Goal: Book appointment/travel/reservation

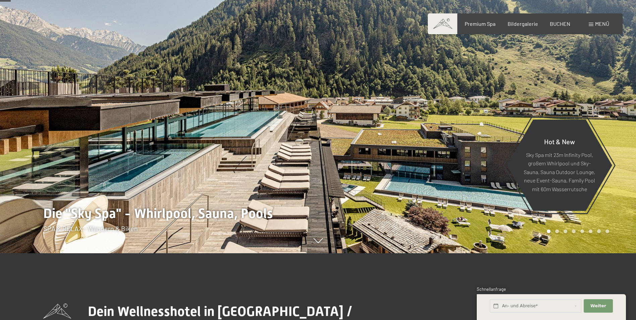
scroll to position [67, 0]
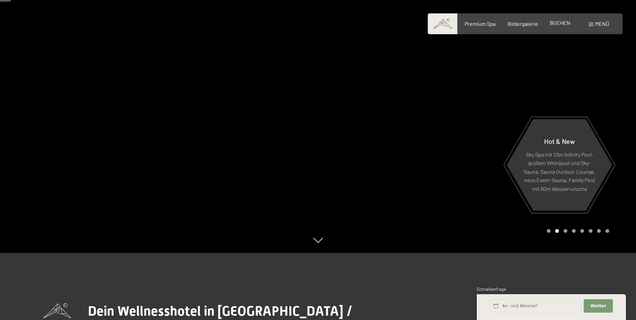
click at [562, 22] on span "BUCHEN" at bounding box center [560, 22] width 20 height 6
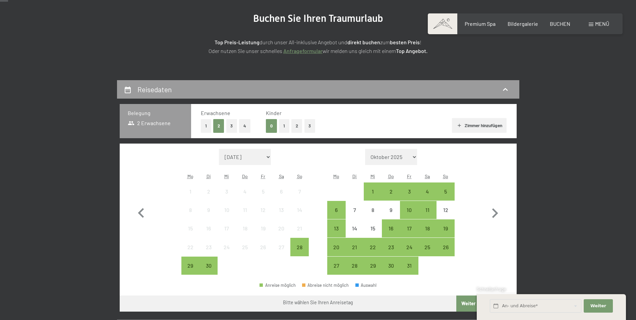
scroll to position [101, 0]
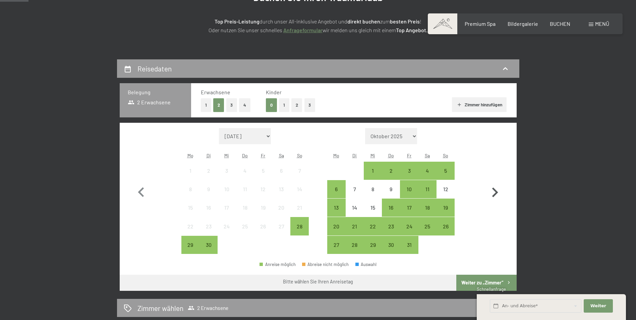
click at [495, 194] on icon "button" at bounding box center [494, 192] width 19 height 19
select select "[DATE]"
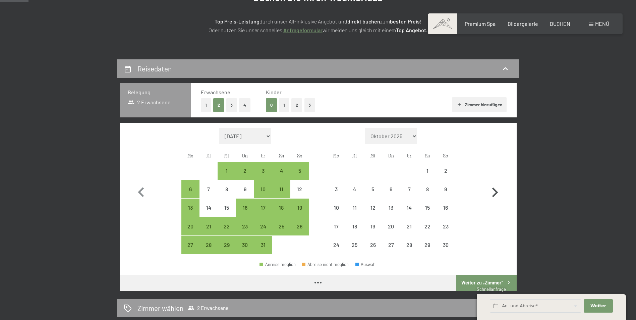
select select "[DATE]"
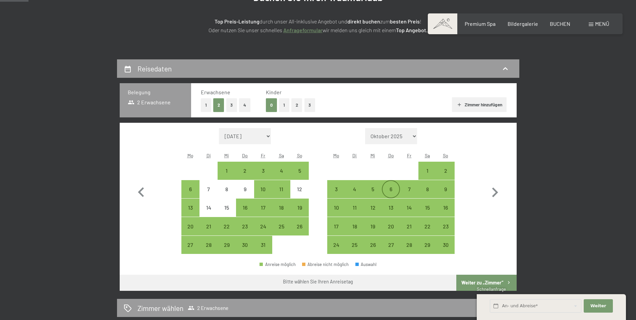
click at [395, 190] on div "6" at bounding box center [391, 194] width 17 height 17
select select "2025-10-01"
select select "2025-11-01"
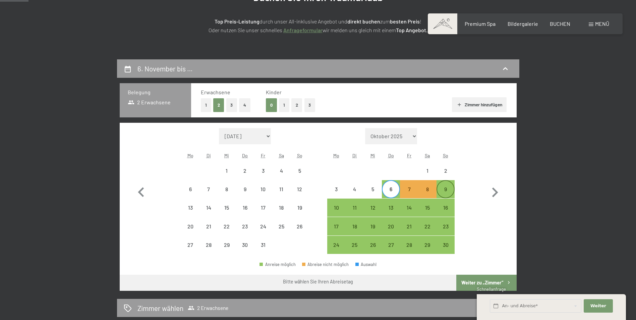
click at [448, 191] on div "9" at bounding box center [445, 194] width 17 height 17
select select "2025-10-01"
select select "2025-11-01"
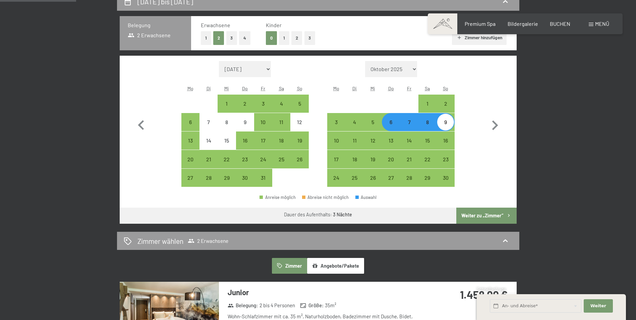
click at [494, 213] on button "Weiter zu „Zimmer“" at bounding box center [486, 216] width 60 height 16
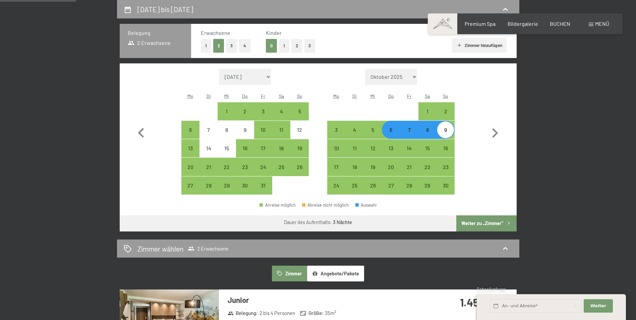
select select "2025-10-01"
select select "2025-11-01"
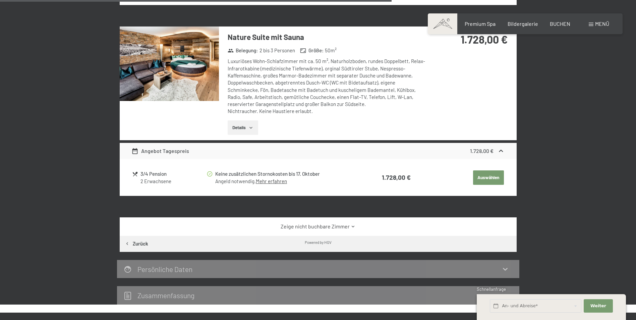
scroll to position [764, 0]
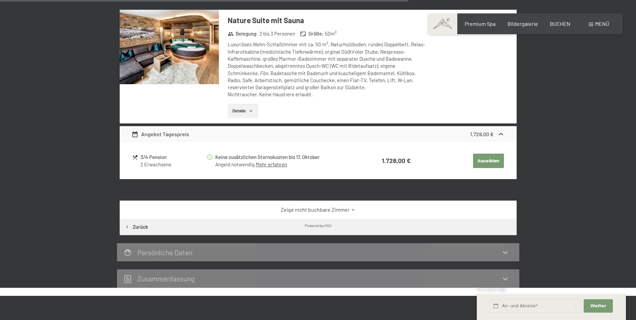
click at [317, 210] on link "Zeige nicht buchbare Zimmer" at bounding box center [317, 209] width 373 height 7
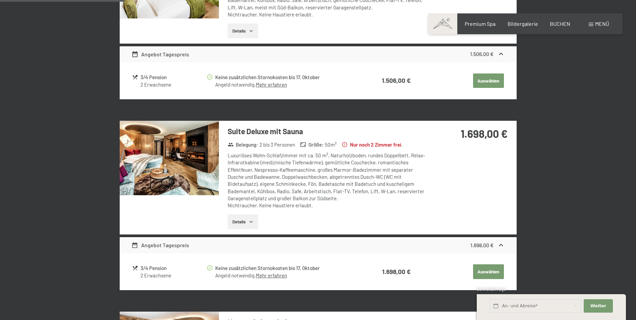
scroll to position [428, 0]
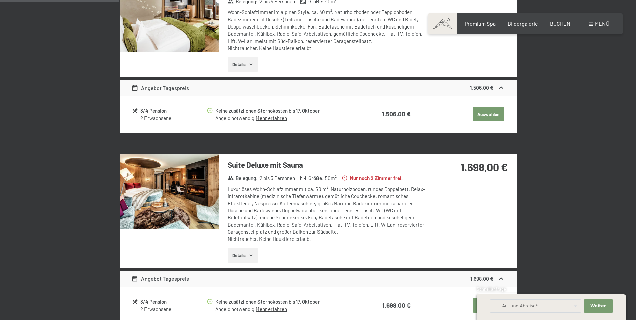
click at [162, 186] on img at bounding box center [169, 191] width 99 height 74
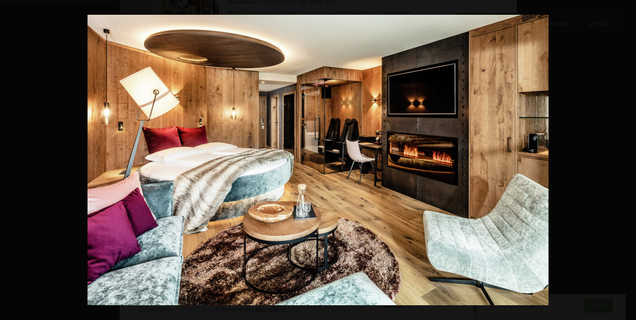
click at [628, 159] on button "button" at bounding box center [624, 160] width 23 height 34
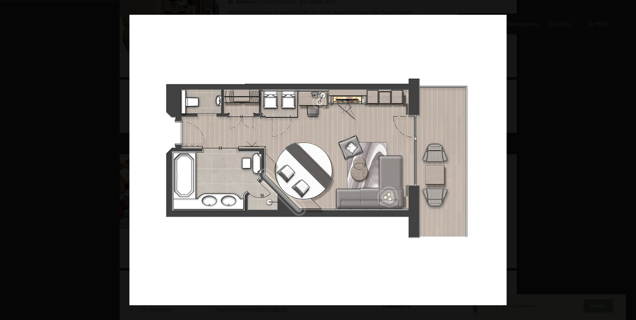
click at [628, 159] on button "button" at bounding box center [624, 160] width 23 height 34
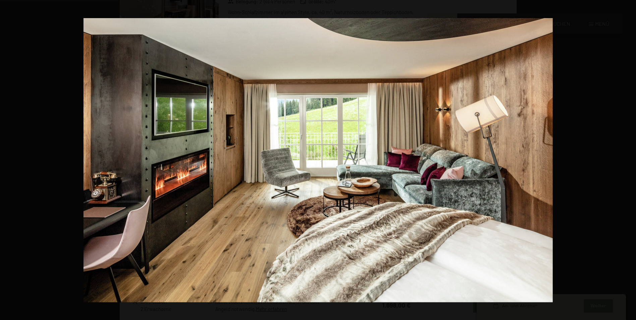
click at [628, 159] on button "button" at bounding box center [624, 160] width 23 height 34
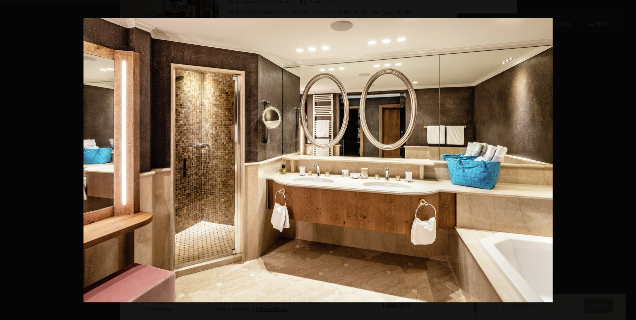
click at [628, 159] on button "button" at bounding box center [624, 160] width 23 height 34
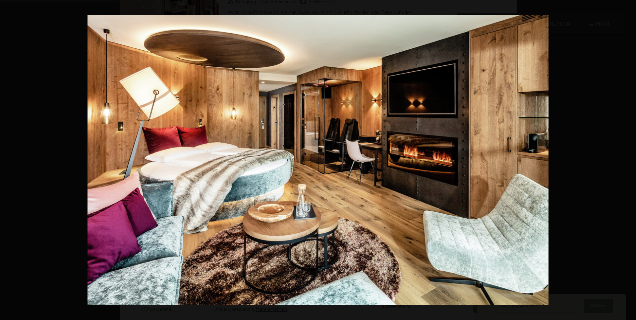
click at [628, 159] on button "button" at bounding box center [624, 160] width 23 height 34
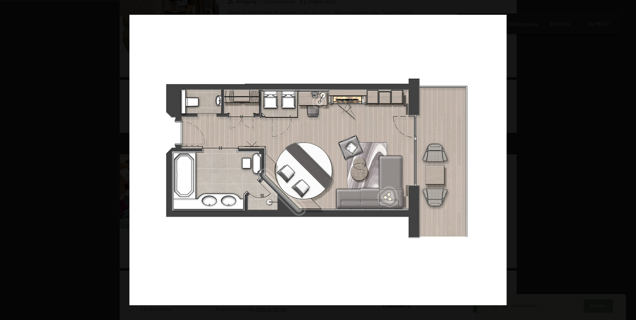
click at [628, 159] on button "button" at bounding box center [624, 160] width 23 height 34
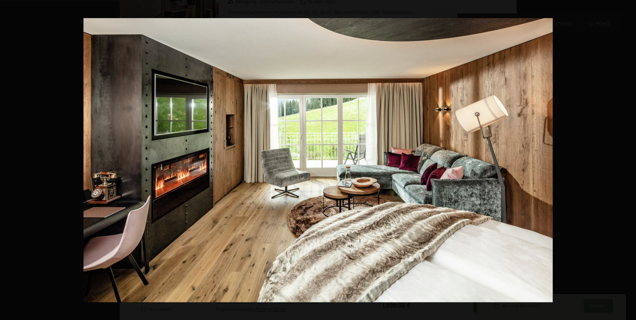
click at [628, 159] on button "button" at bounding box center [624, 160] width 23 height 34
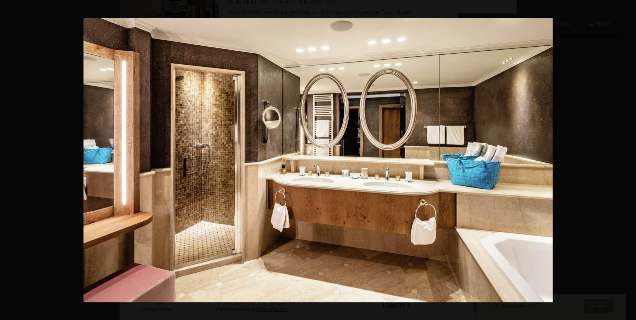
click at [628, 159] on button "button" at bounding box center [624, 160] width 23 height 34
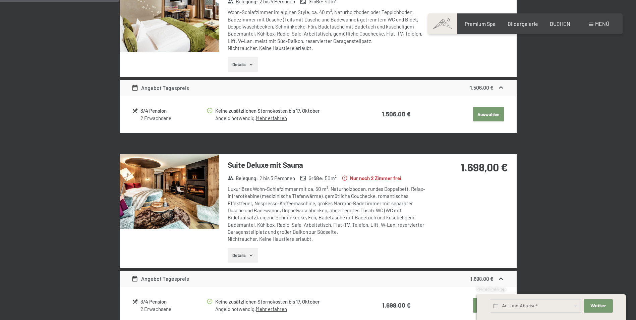
click at [0, 0] on button "button" at bounding box center [0, 0] width 0 height 0
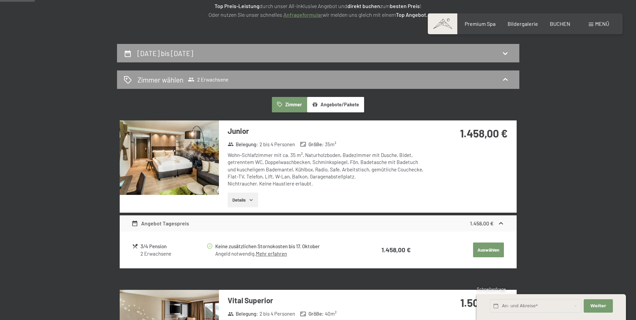
scroll to position [126, 0]
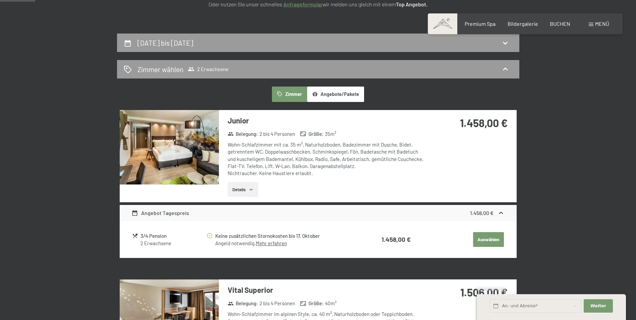
click at [169, 145] on img at bounding box center [169, 147] width 99 height 74
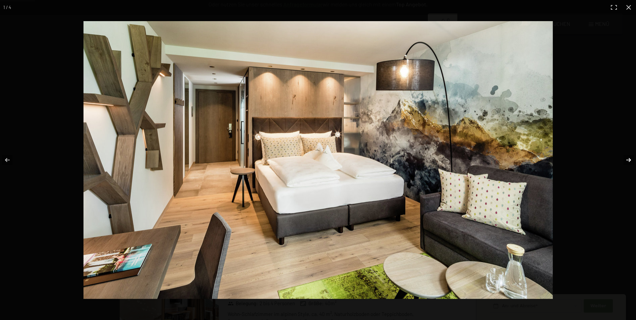
click at [627, 160] on button "button" at bounding box center [624, 160] width 23 height 34
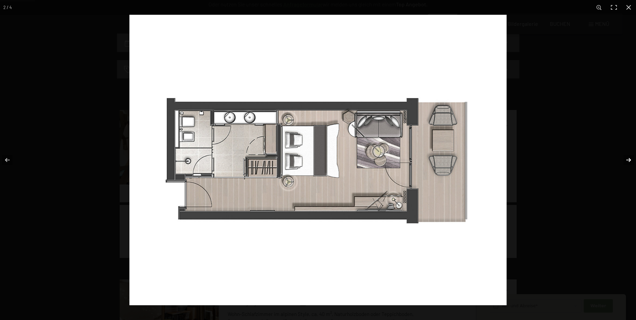
click at [627, 160] on button "button" at bounding box center [624, 160] width 23 height 34
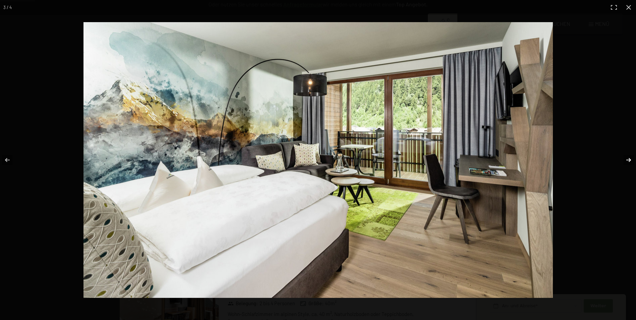
click at [627, 160] on button "button" at bounding box center [624, 160] width 23 height 34
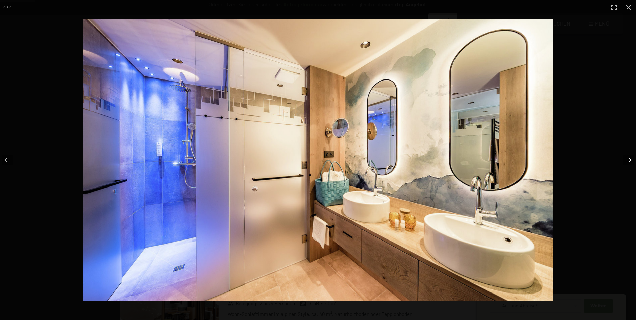
click at [628, 159] on button "button" at bounding box center [624, 160] width 23 height 34
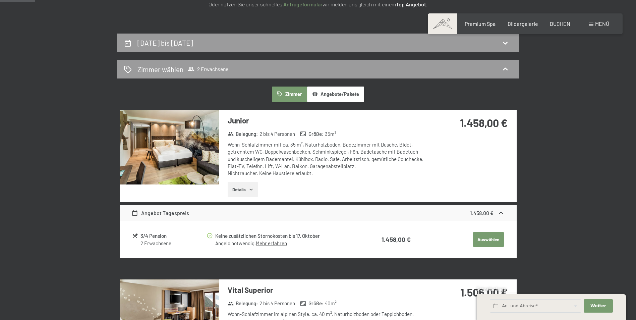
click at [0, 0] on button "button" at bounding box center [0, 0] width 0 height 0
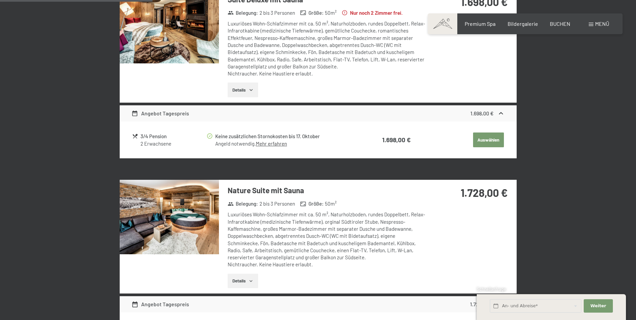
scroll to position [630, 0]
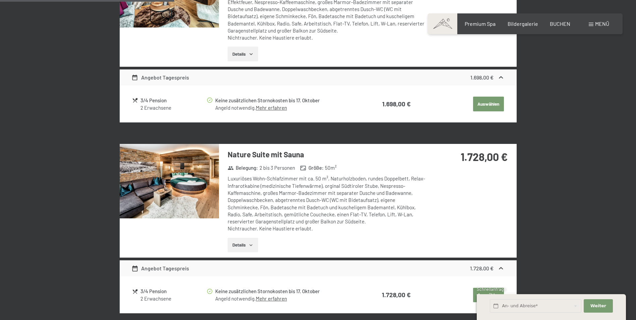
click at [167, 180] on img at bounding box center [169, 181] width 99 height 74
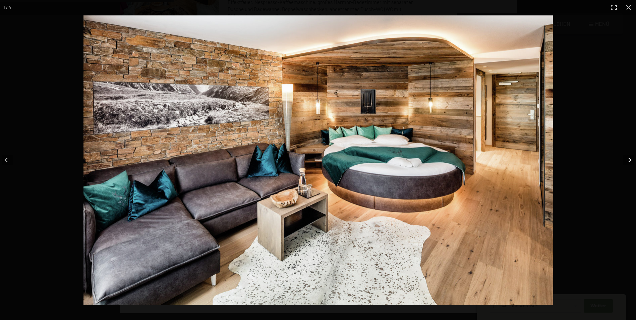
click at [626, 158] on button "button" at bounding box center [624, 160] width 23 height 34
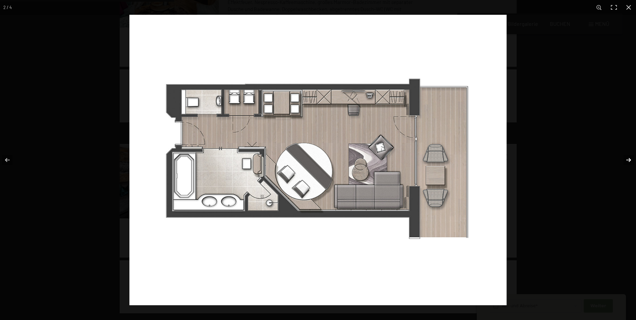
click at [630, 159] on button "button" at bounding box center [624, 160] width 23 height 34
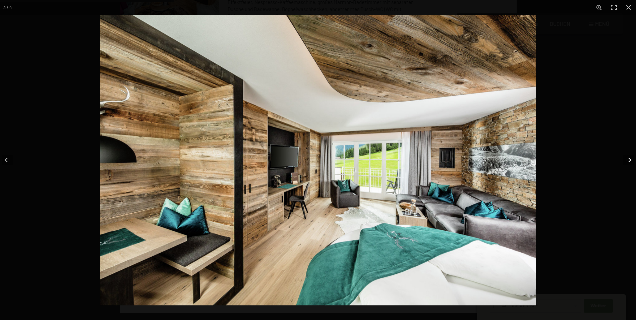
click at [627, 159] on button "button" at bounding box center [624, 160] width 23 height 34
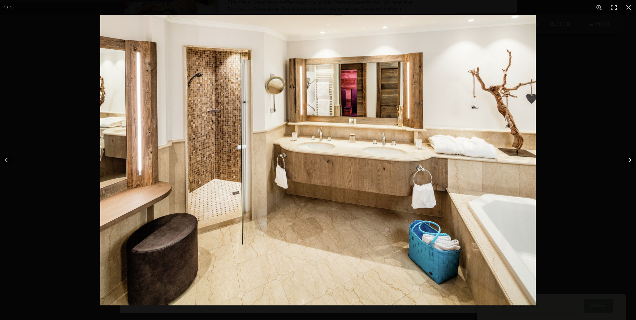
click at [627, 159] on button "button" at bounding box center [624, 160] width 23 height 34
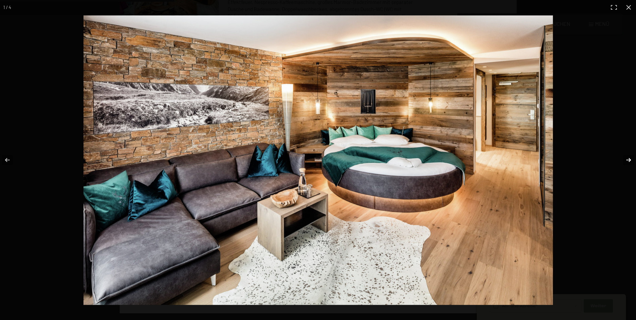
click at [627, 159] on button "button" at bounding box center [624, 160] width 23 height 34
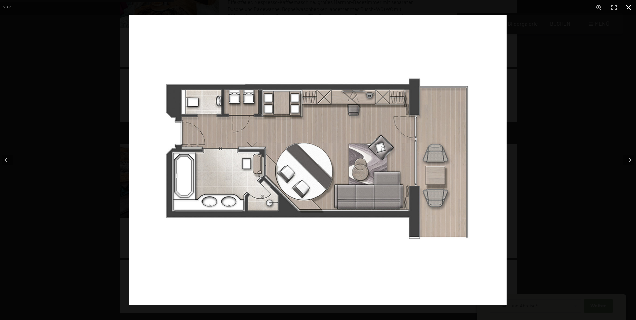
click at [630, 7] on button "button" at bounding box center [628, 7] width 15 height 15
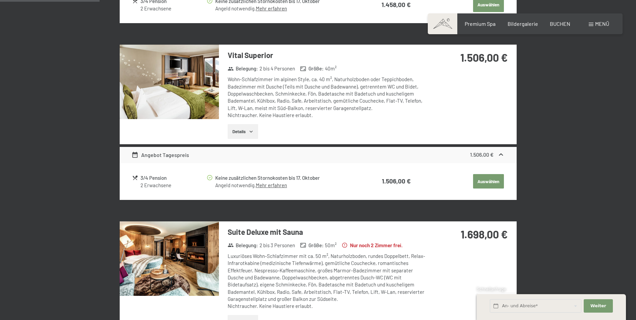
scroll to position [227, 0]
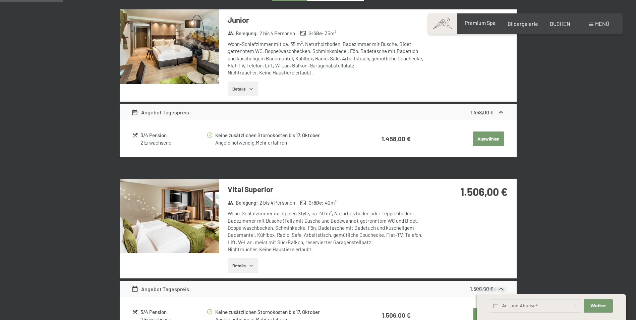
click at [482, 21] on span "Premium Spa" at bounding box center [480, 22] width 31 height 6
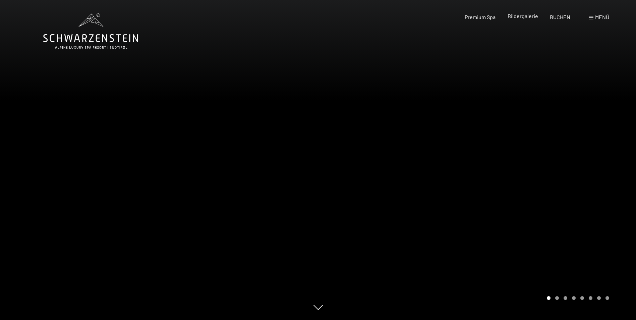
click at [524, 17] on span "Bildergalerie" at bounding box center [523, 16] width 31 height 6
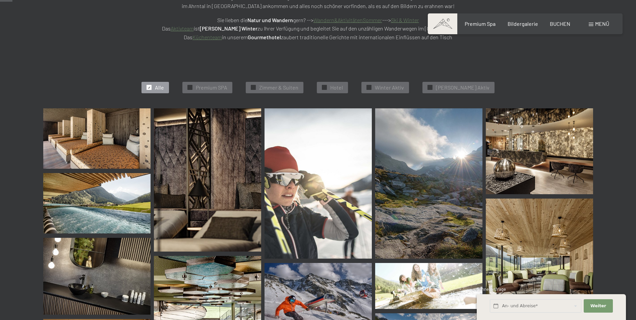
scroll to position [168, 0]
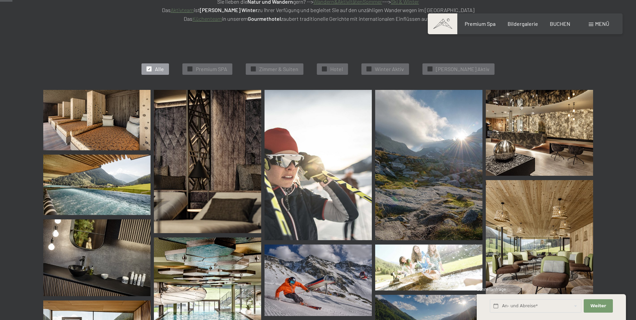
click at [102, 128] on img at bounding box center [96, 120] width 107 height 60
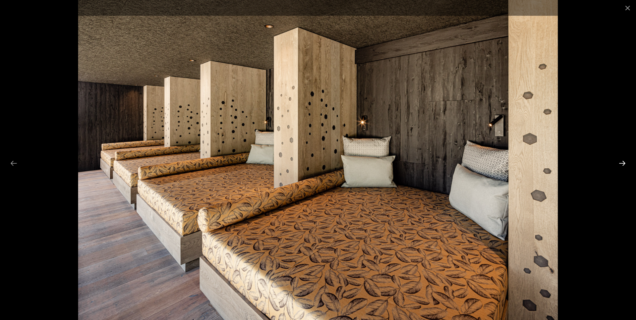
click at [622, 163] on button "Next slide" at bounding box center [622, 163] width 14 height 13
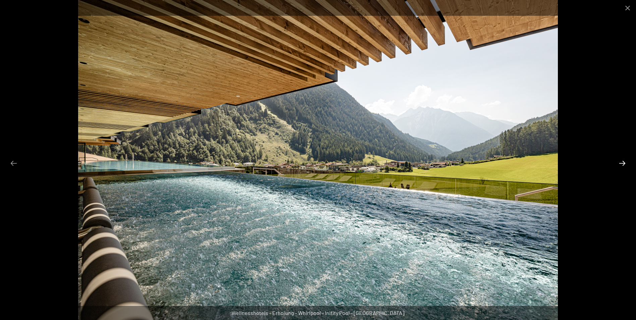
click at [622, 163] on button "Next slide" at bounding box center [622, 163] width 14 height 13
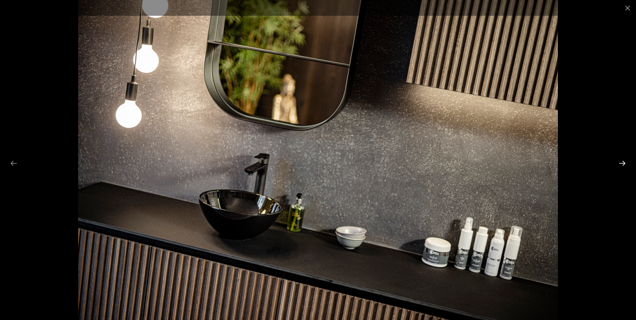
click at [622, 163] on button "Next slide" at bounding box center [622, 163] width 14 height 13
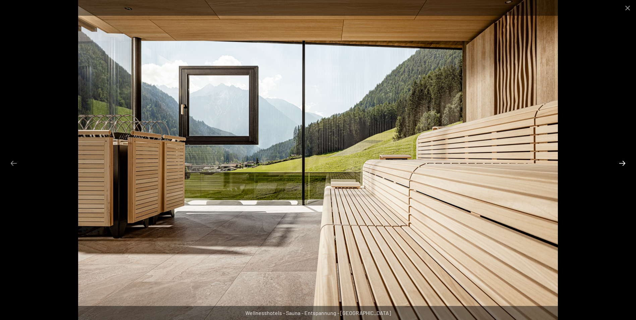
click at [622, 163] on button "Next slide" at bounding box center [622, 163] width 14 height 13
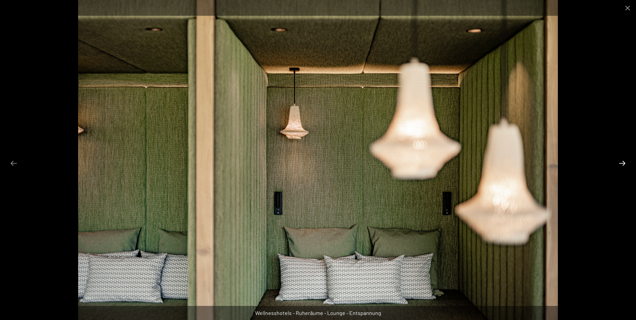
click at [622, 163] on button "Next slide" at bounding box center [622, 163] width 14 height 13
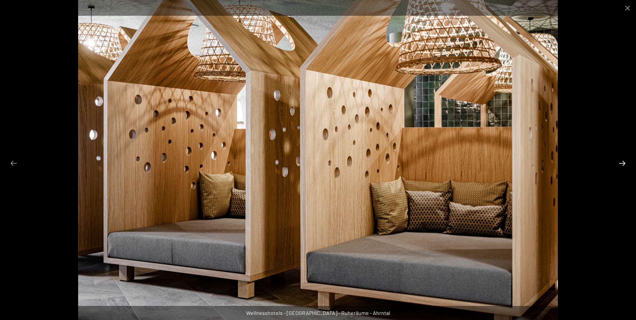
click at [622, 163] on button "Next slide" at bounding box center [622, 163] width 14 height 13
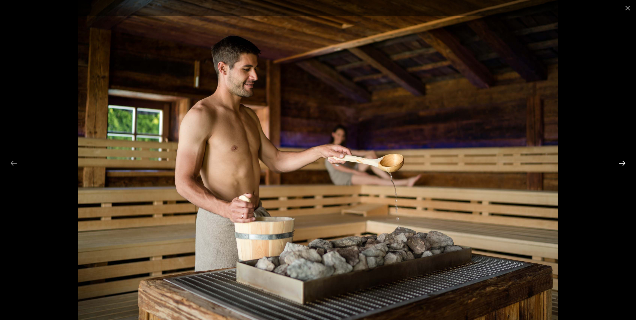
click at [622, 163] on button "Next slide" at bounding box center [622, 163] width 14 height 13
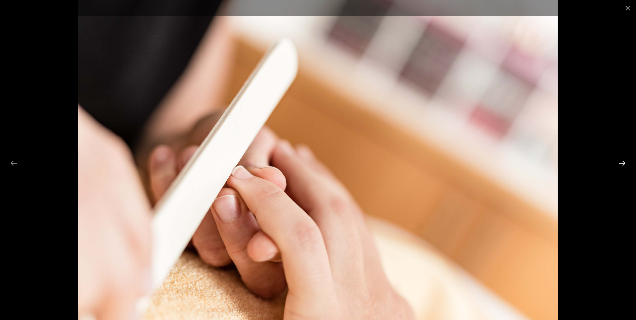
click at [622, 163] on button "Next slide" at bounding box center [622, 163] width 14 height 13
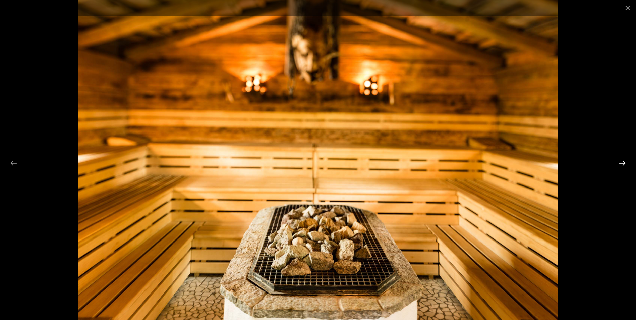
click at [622, 163] on button "Next slide" at bounding box center [622, 163] width 14 height 13
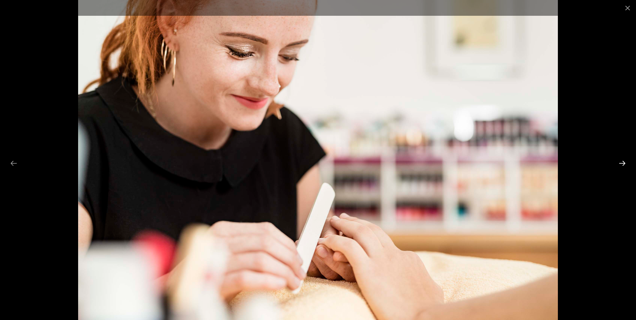
click at [622, 163] on button "Next slide" at bounding box center [622, 163] width 14 height 13
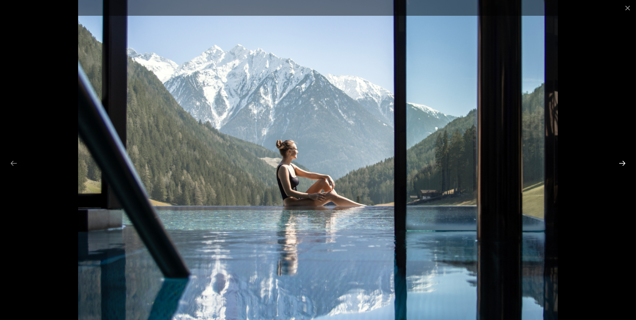
click at [622, 163] on button "Next slide" at bounding box center [622, 163] width 14 height 13
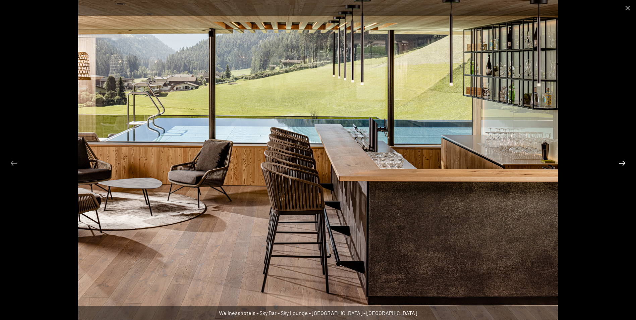
click at [620, 163] on button "Next slide" at bounding box center [622, 163] width 14 height 13
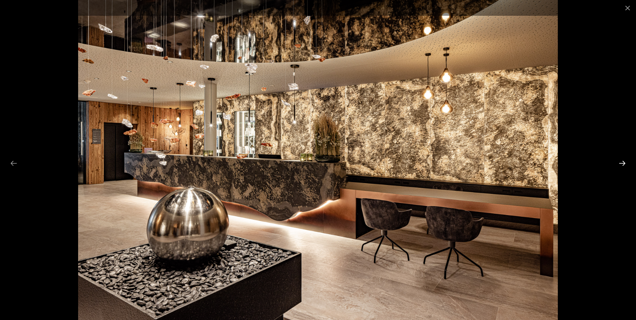
click at [620, 163] on button "Next slide" at bounding box center [622, 163] width 14 height 13
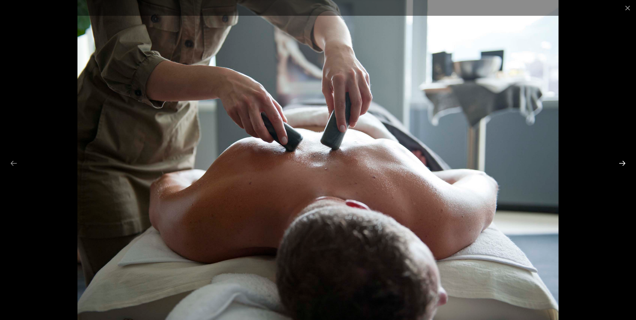
click at [620, 163] on button "Next slide" at bounding box center [622, 163] width 14 height 13
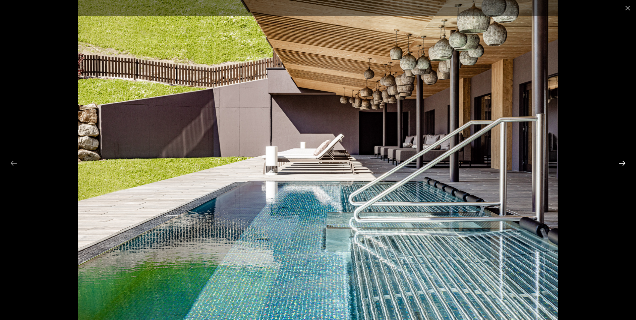
click at [620, 163] on button "Next slide" at bounding box center [622, 163] width 14 height 13
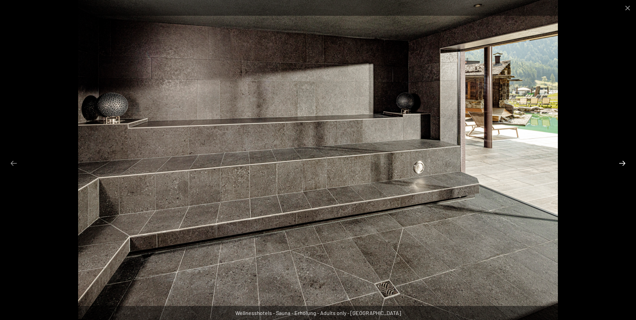
click at [620, 163] on button "Next slide" at bounding box center [622, 163] width 14 height 13
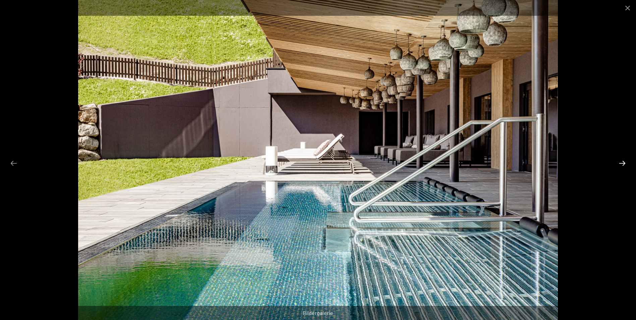
click at [620, 163] on button "Next slide" at bounding box center [622, 163] width 14 height 13
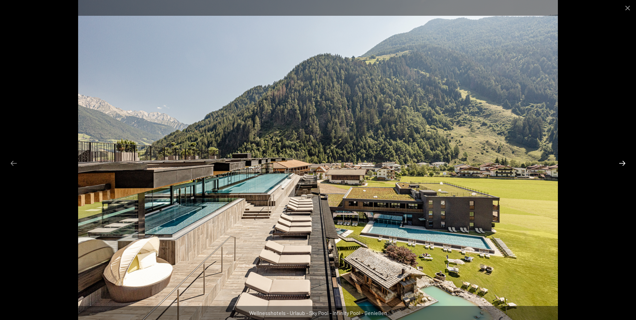
click at [621, 162] on button "Next slide" at bounding box center [622, 163] width 14 height 13
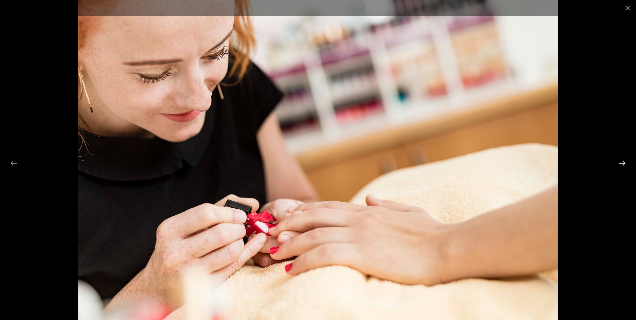
click at [621, 162] on button "Next slide" at bounding box center [622, 163] width 14 height 13
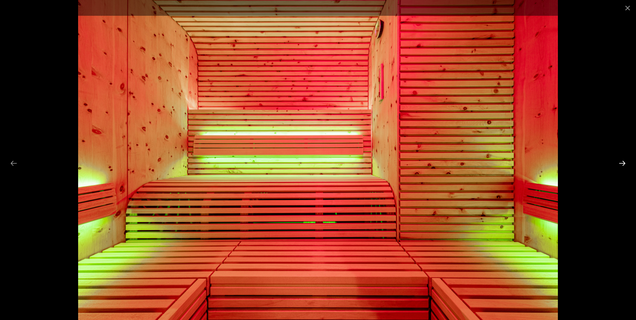
click at [621, 162] on button "Next slide" at bounding box center [622, 163] width 14 height 13
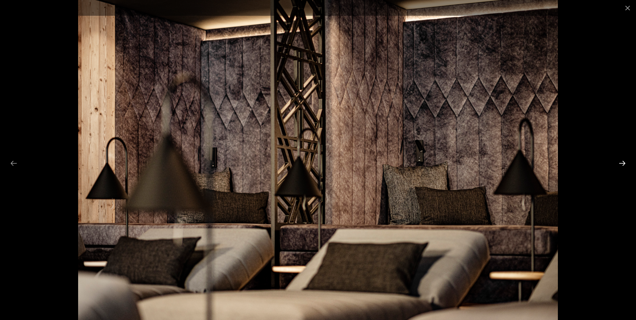
click at [621, 162] on button "Next slide" at bounding box center [622, 163] width 14 height 13
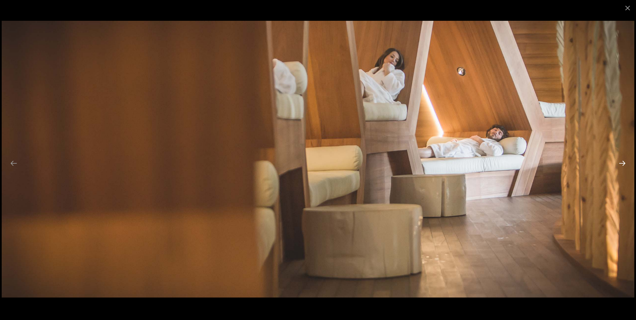
click at [621, 162] on button "Next slide" at bounding box center [622, 163] width 14 height 13
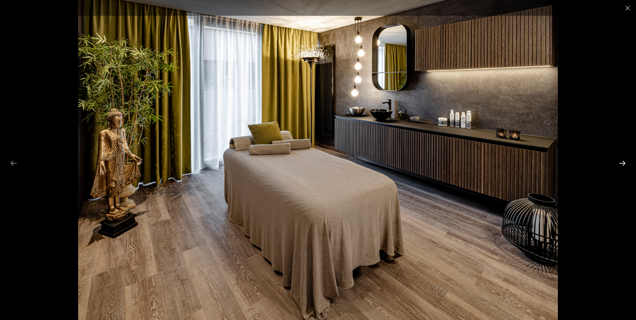
click at [621, 162] on button "Next slide" at bounding box center [622, 163] width 14 height 13
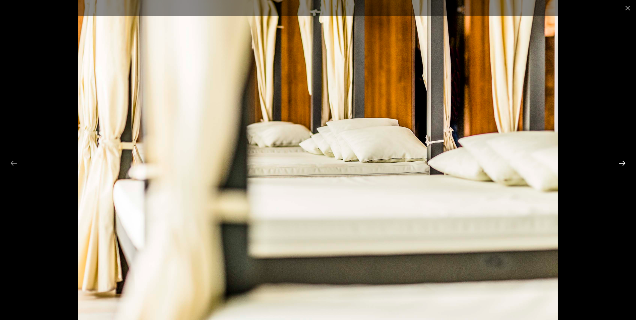
click at [621, 162] on button "Next slide" at bounding box center [622, 163] width 14 height 13
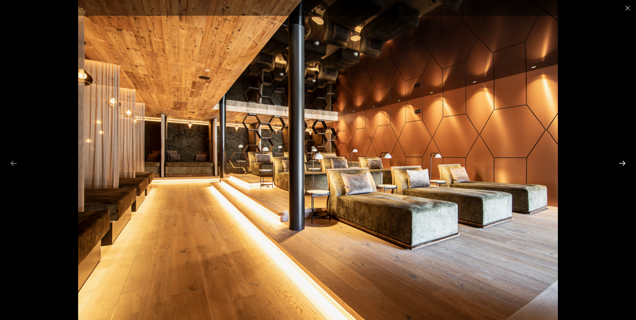
click at [622, 162] on button "Next slide" at bounding box center [622, 163] width 14 height 13
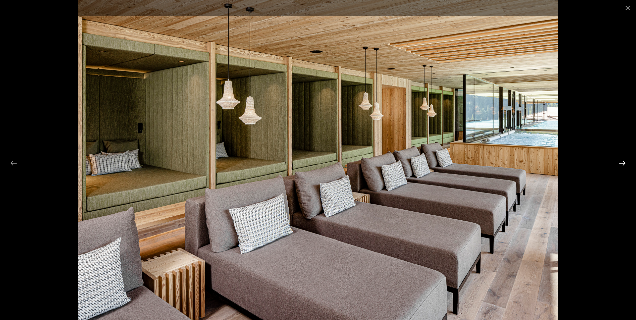
click at [622, 162] on button "Next slide" at bounding box center [622, 163] width 14 height 13
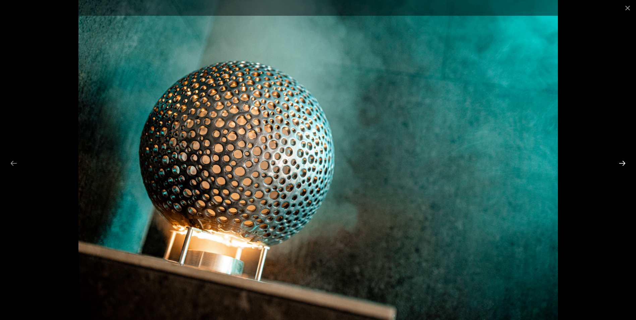
click at [622, 162] on button "Next slide" at bounding box center [622, 163] width 14 height 13
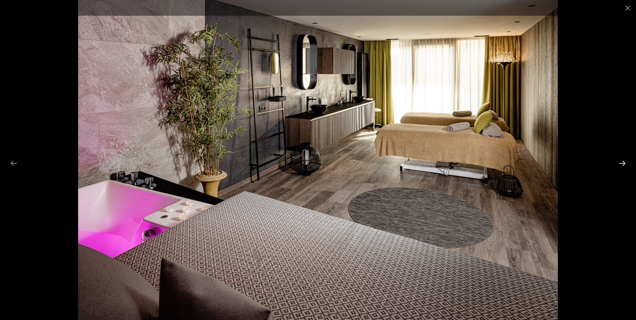
click at [622, 162] on button "Next slide" at bounding box center [622, 163] width 14 height 13
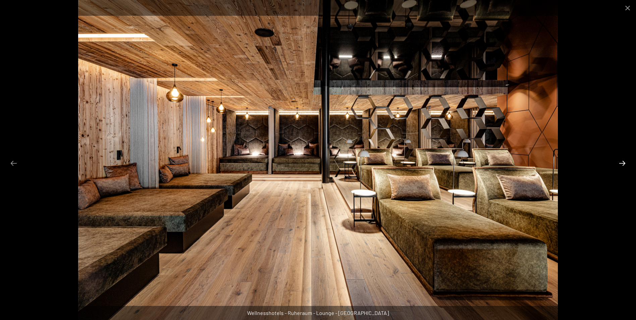
click at [622, 162] on button "Next slide" at bounding box center [622, 163] width 14 height 13
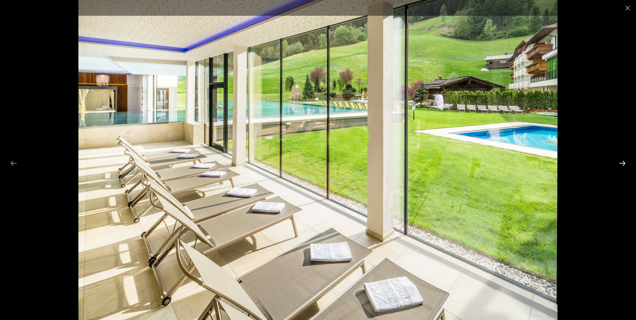
click at [622, 162] on button "Next slide" at bounding box center [622, 163] width 14 height 13
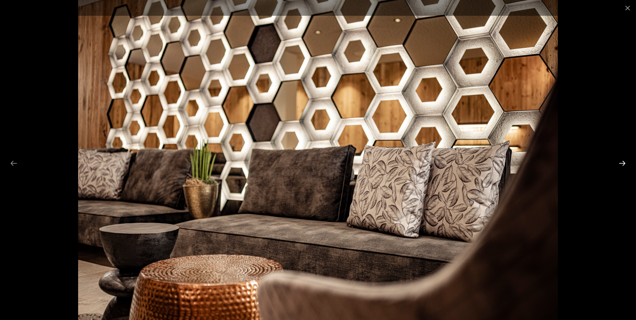
click at [622, 162] on button "Next slide" at bounding box center [622, 163] width 14 height 13
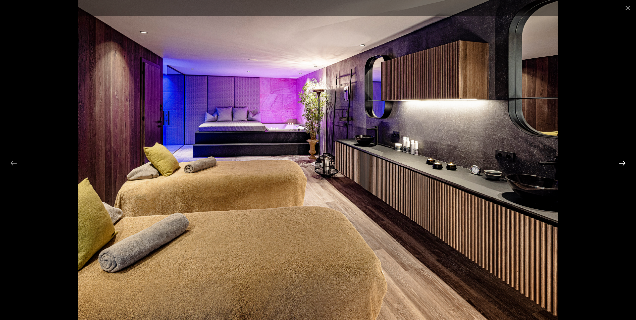
click at [622, 162] on button "Next slide" at bounding box center [622, 163] width 14 height 13
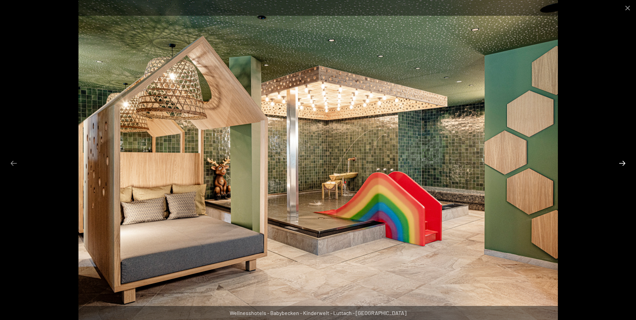
click at [622, 162] on button "Next slide" at bounding box center [622, 163] width 14 height 13
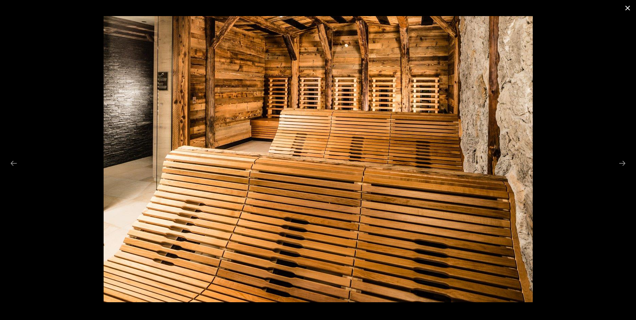
click at [626, 5] on button "Close gallery" at bounding box center [627, 8] width 17 height 16
